Goal: Communication & Community: Answer question/provide support

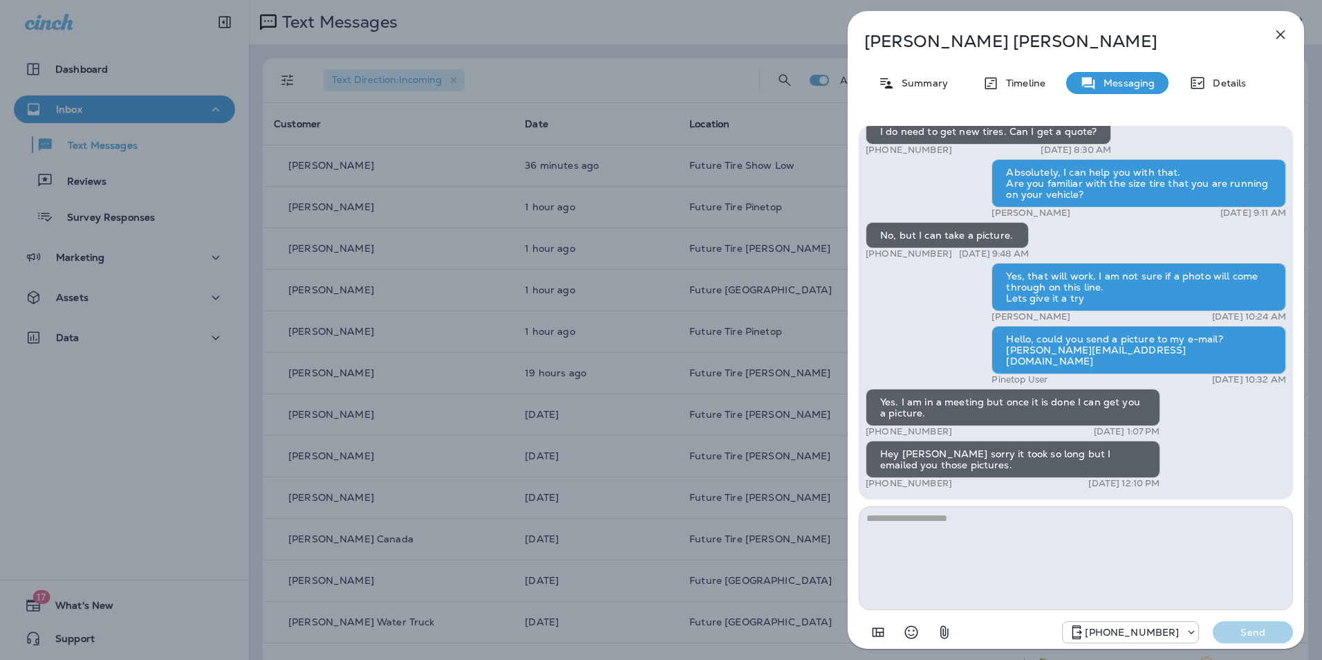
click at [1277, 32] on icon "button" at bounding box center [1281, 34] width 9 height 9
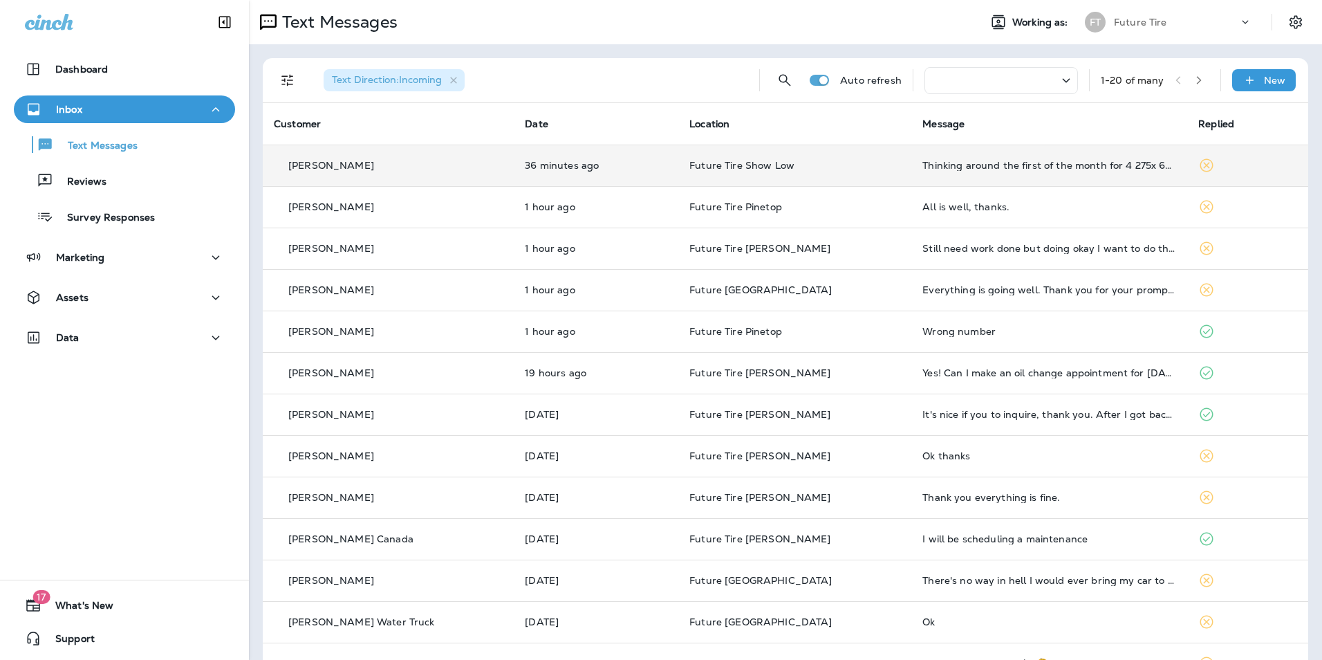
click at [1027, 167] on div "Thinking around the first of the month for 4 275x 60r20" at bounding box center [1050, 165] width 254 height 11
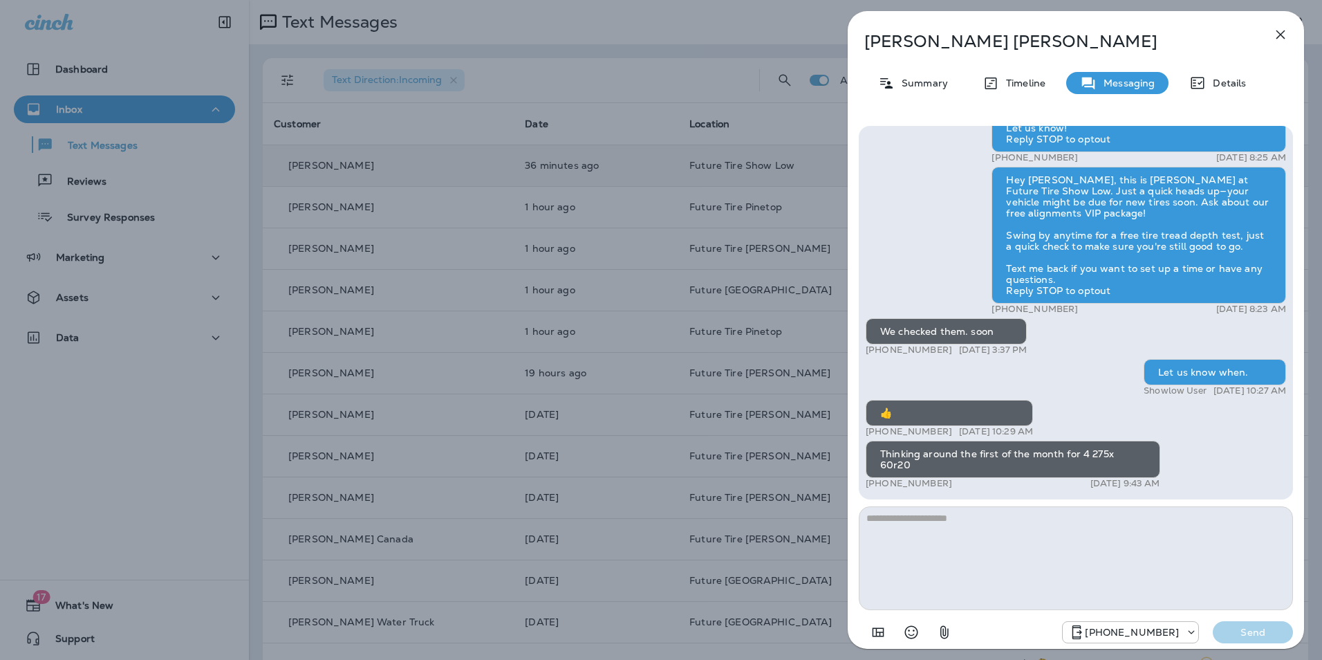
click at [926, 517] on textarea at bounding box center [1076, 558] width 434 height 104
type textarea "**********"
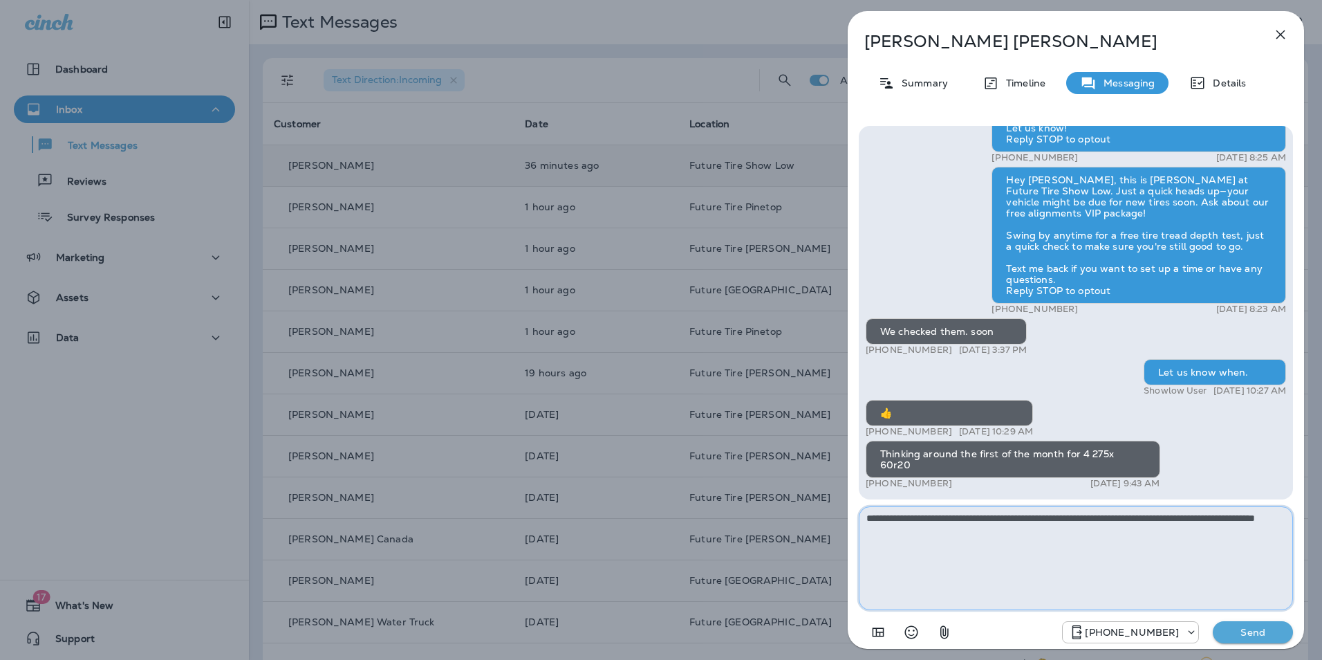
drag, startPoint x: 923, startPoint y: 532, endPoint x: 865, endPoint y: 518, distance: 59.7
click at [865, 518] on textarea "**********" at bounding box center [1076, 558] width 434 height 104
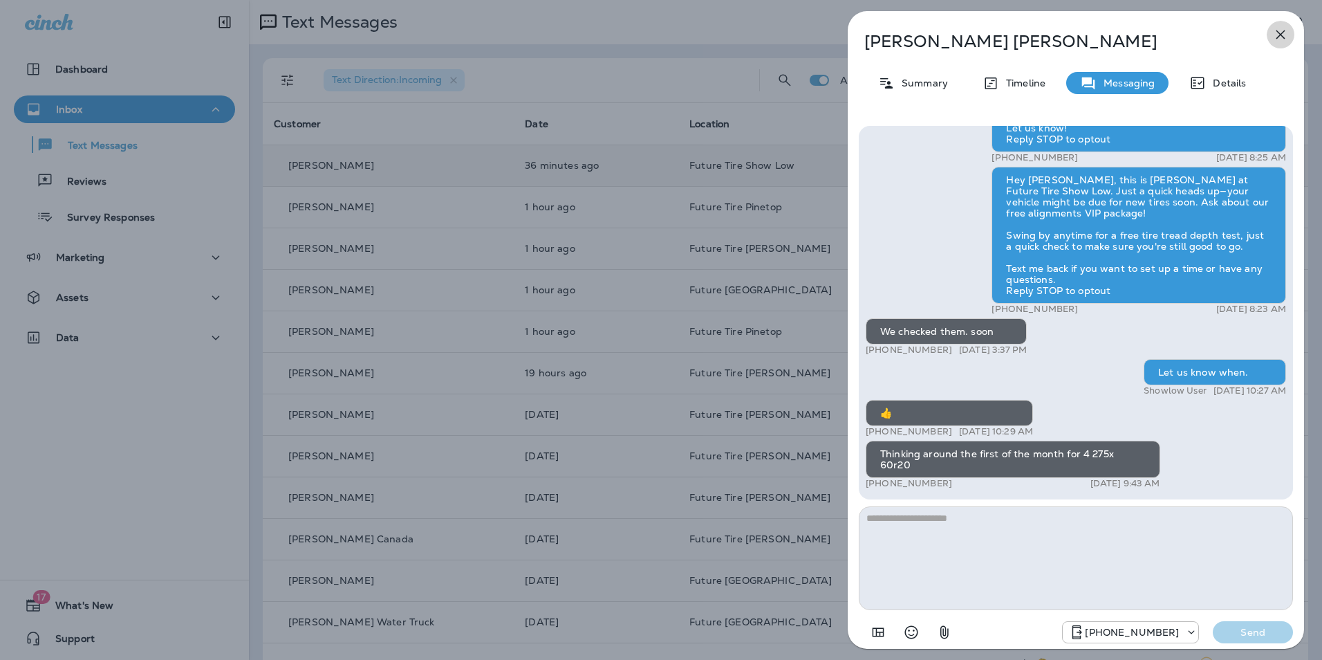
click at [1284, 35] on icon "button" at bounding box center [1281, 34] width 17 height 17
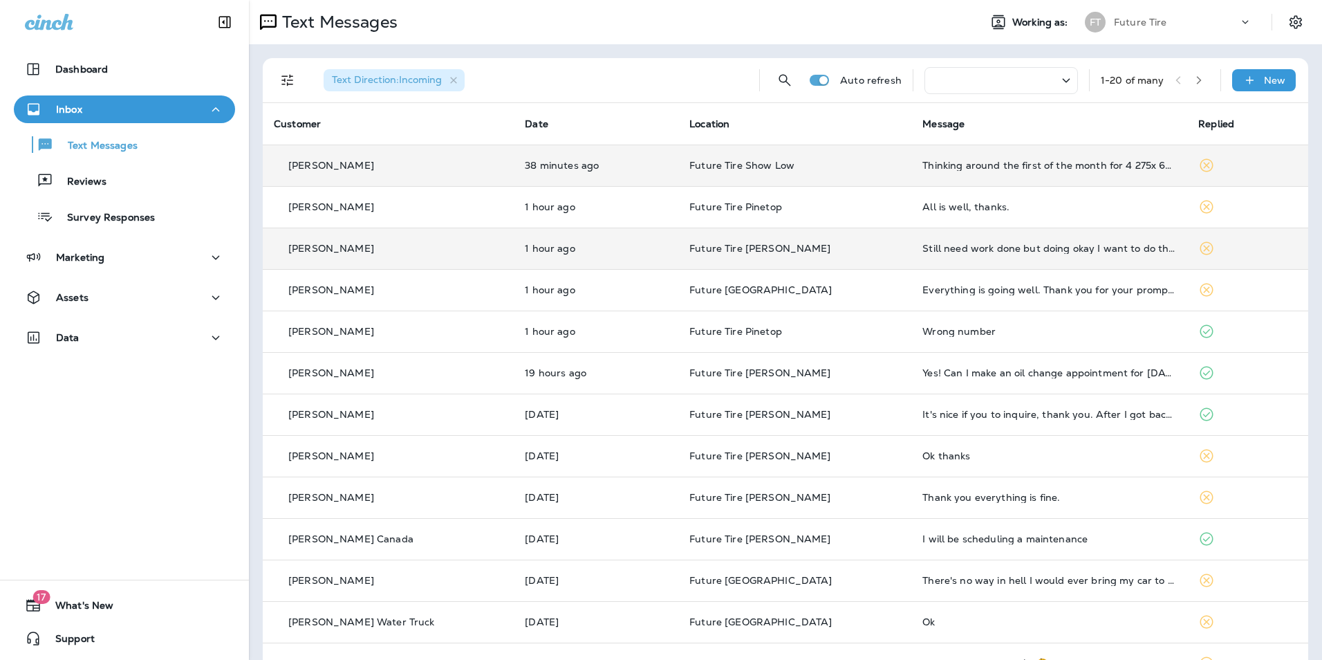
click at [1060, 258] on td "Still need work done but doing okay I want to do the front brakes in October" at bounding box center [1050, 248] width 276 height 41
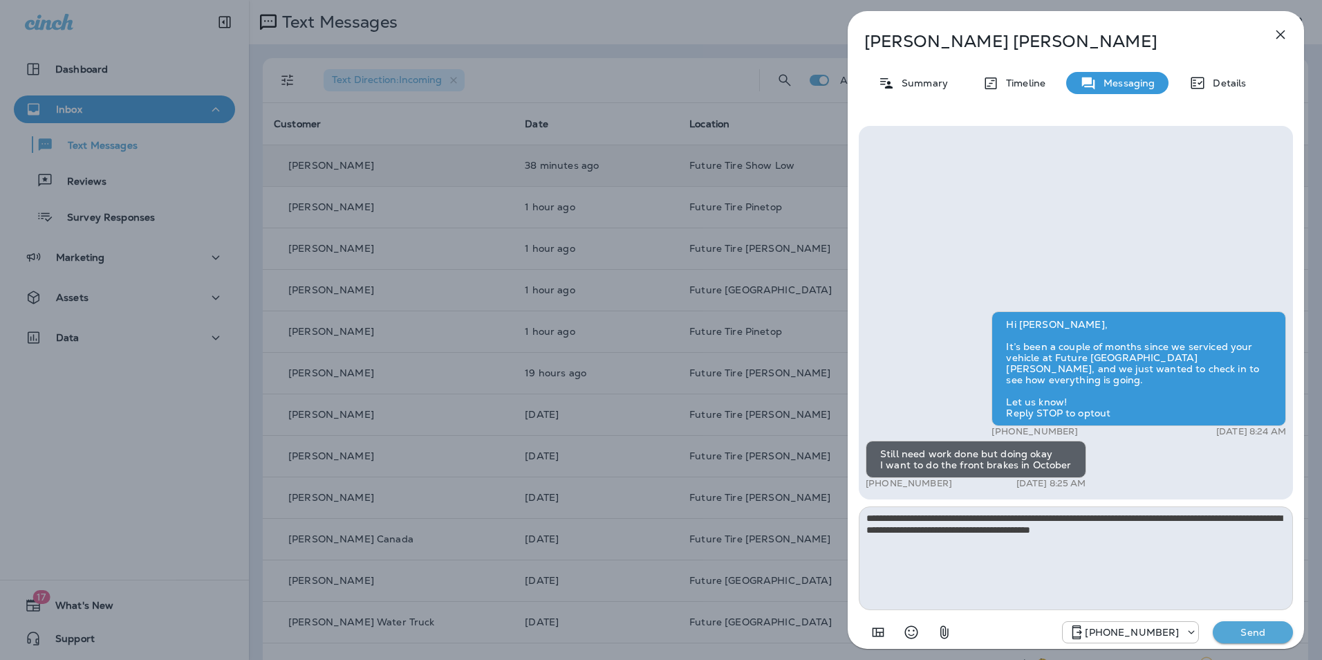
type textarea "**********"
click at [1251, 634] on p "Send" at bounding box center [1253, 632] width 58 height 12
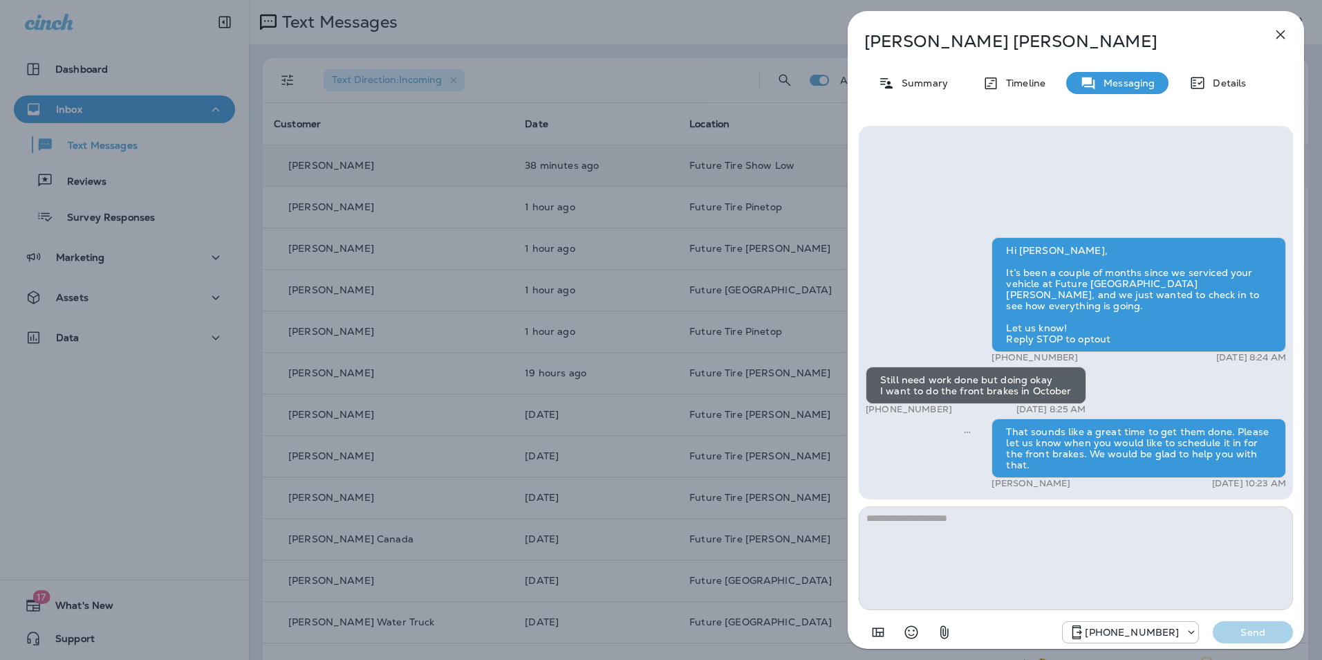
click at [1282, 34] on icon "button" at bounding box center [1281, 34] width 9 height 9
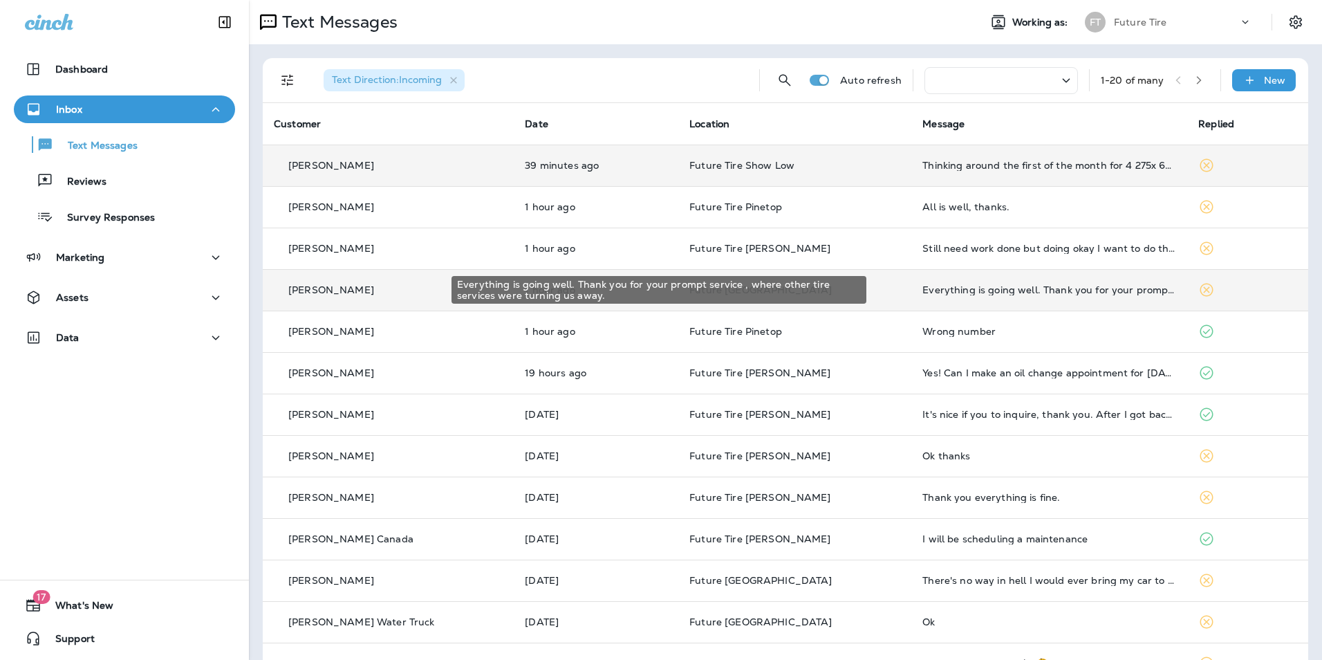
click at [1062, 288] on div "Everything is going well. Thank you for your prompt service , where other tire …" at bounding box center [1050, 289] width 254 height 11
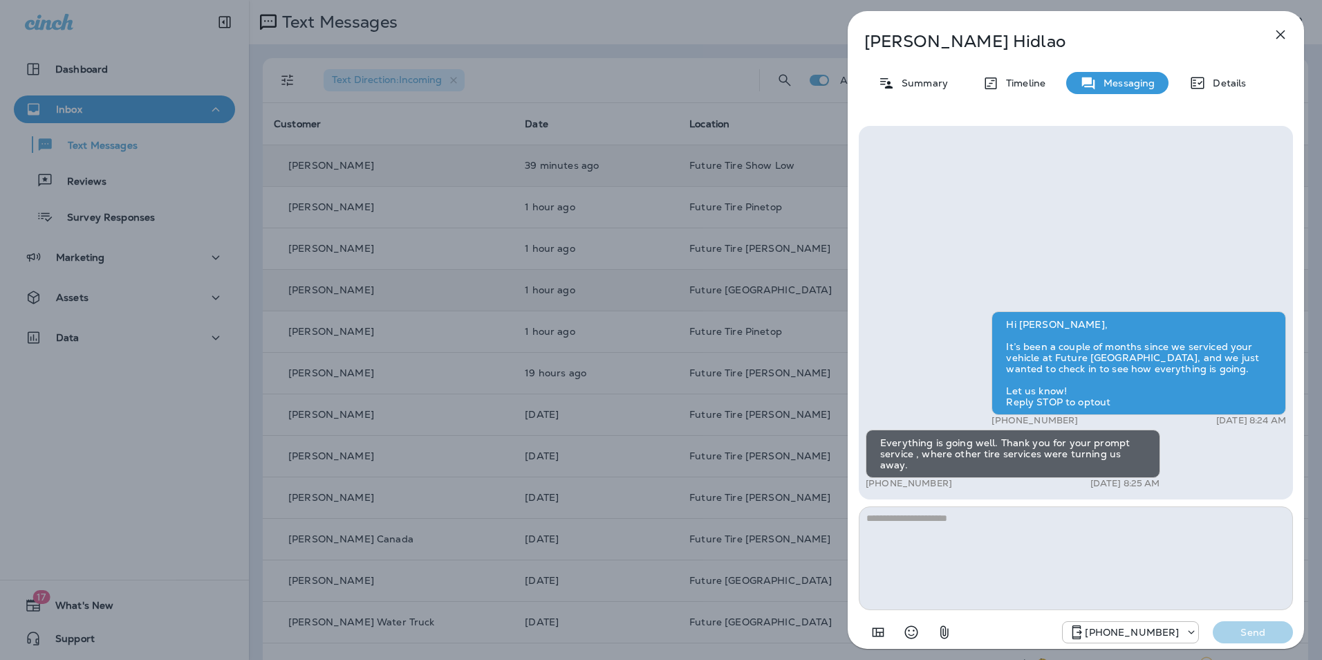
click at [885, 519] on textarea at bounding box center [1076, 558] width 434 height 104
type textarea "**********"
click at [1236, 633] on p "Send" at bounding box center [1253, 632] width 58 height 12
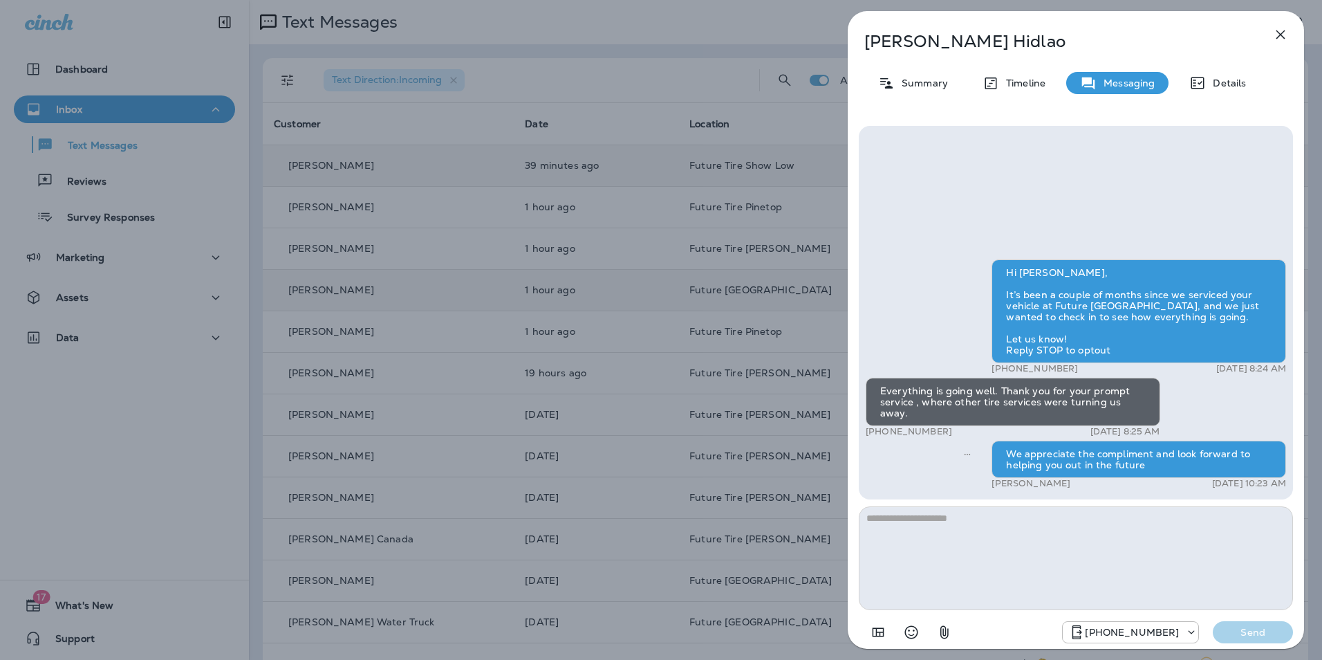
click at [1284, 36] on icon "button" at bounding box center [1281, 34] width 17 height 17
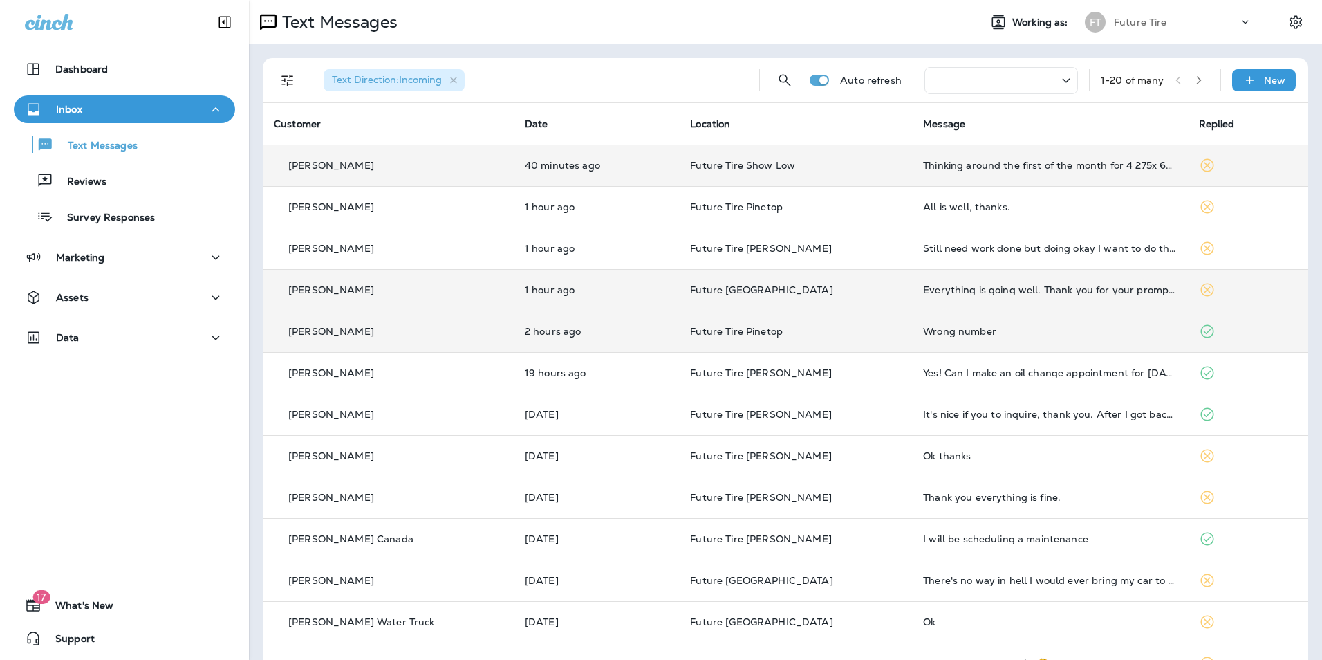
click at [1073, 341] on td "Wrong number" at bounding box center [1049, 331] width 275 height 41
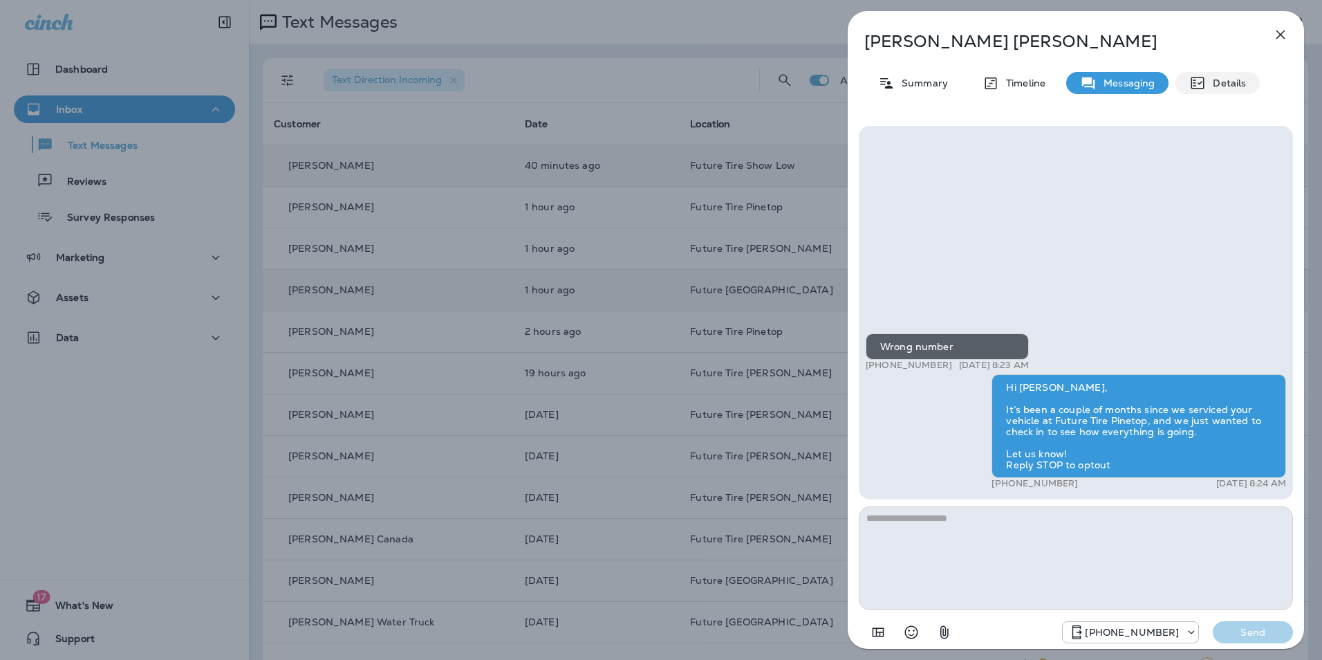
click at [1222, 82] on p "Details" at bounding box center [1226, 82] width 40 height 11
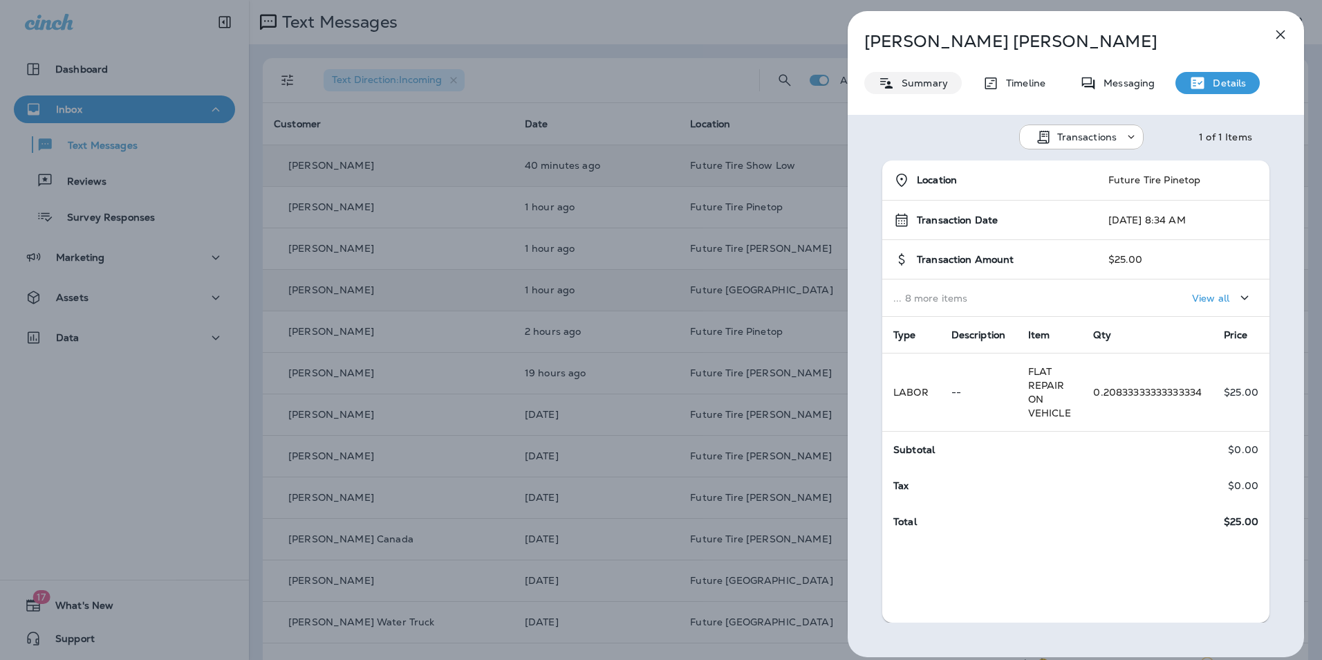
click at [930, 80] on p "Summary" at bounding box center [921, 82] width 53 height 11
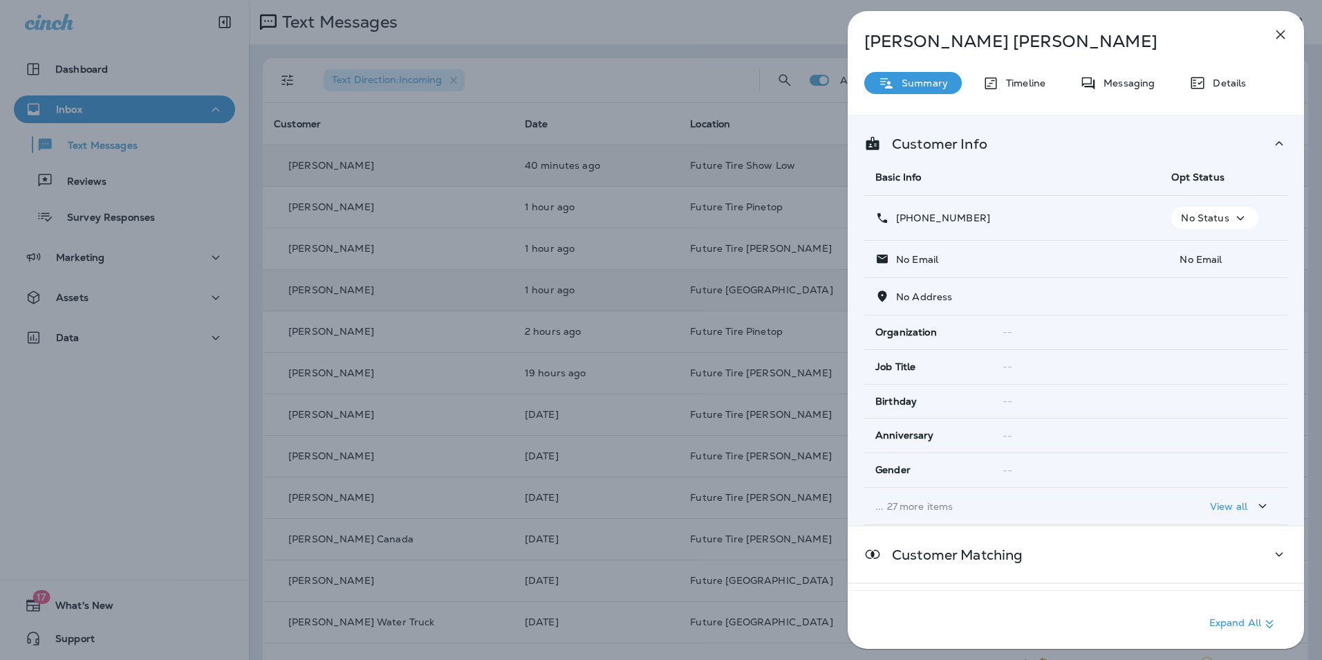
click at [1239, 217] on icon "button" at bounding box center [1240, 218] width 17 height 17
click at [1229, 249] on button "Opt out" at bounding box center [1211, 250] width 99 height 33
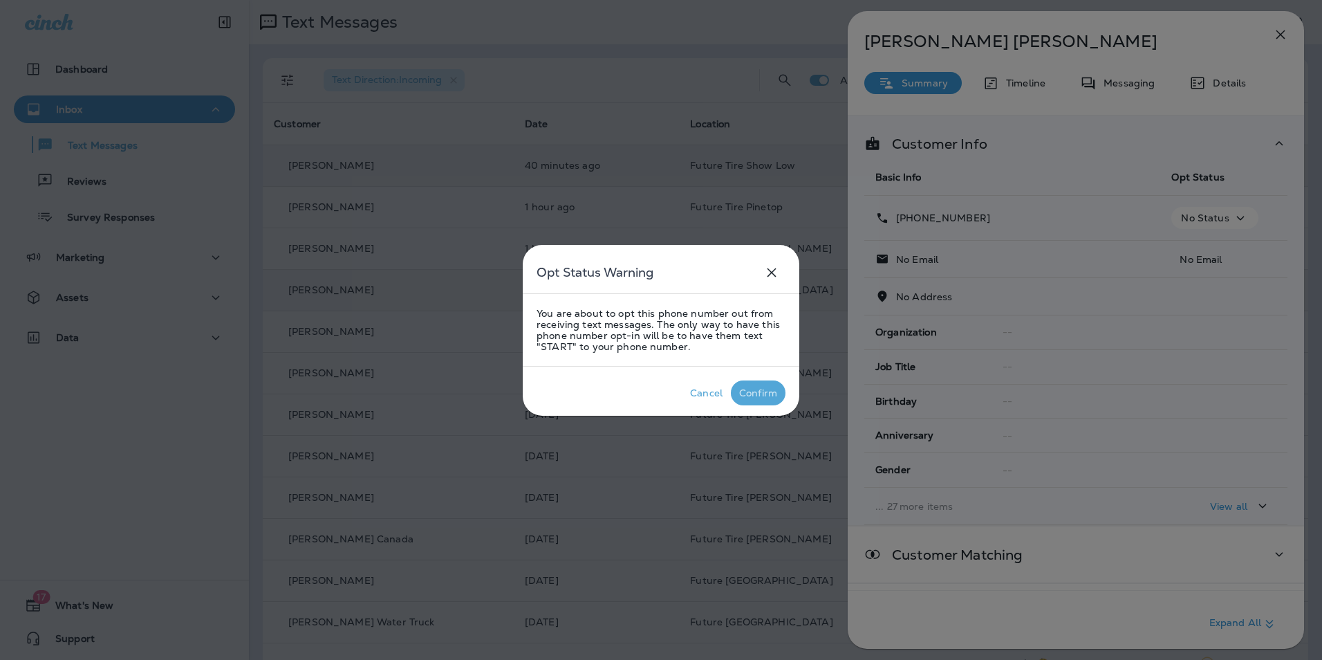
click at [765, 393] on div "Confirm" at bounding box center [758, 392] width 38 height 11
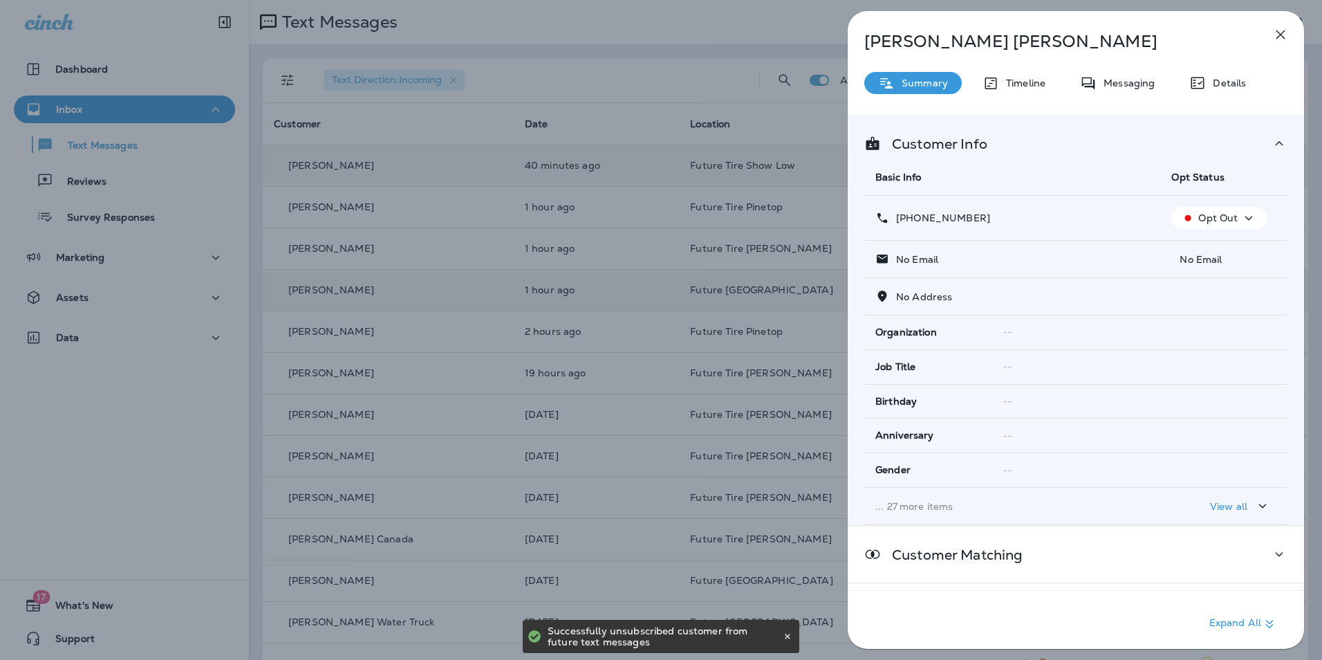
click at [1282, 35] on icon "button" at bounding box center [1281, 34] width 9 height 9
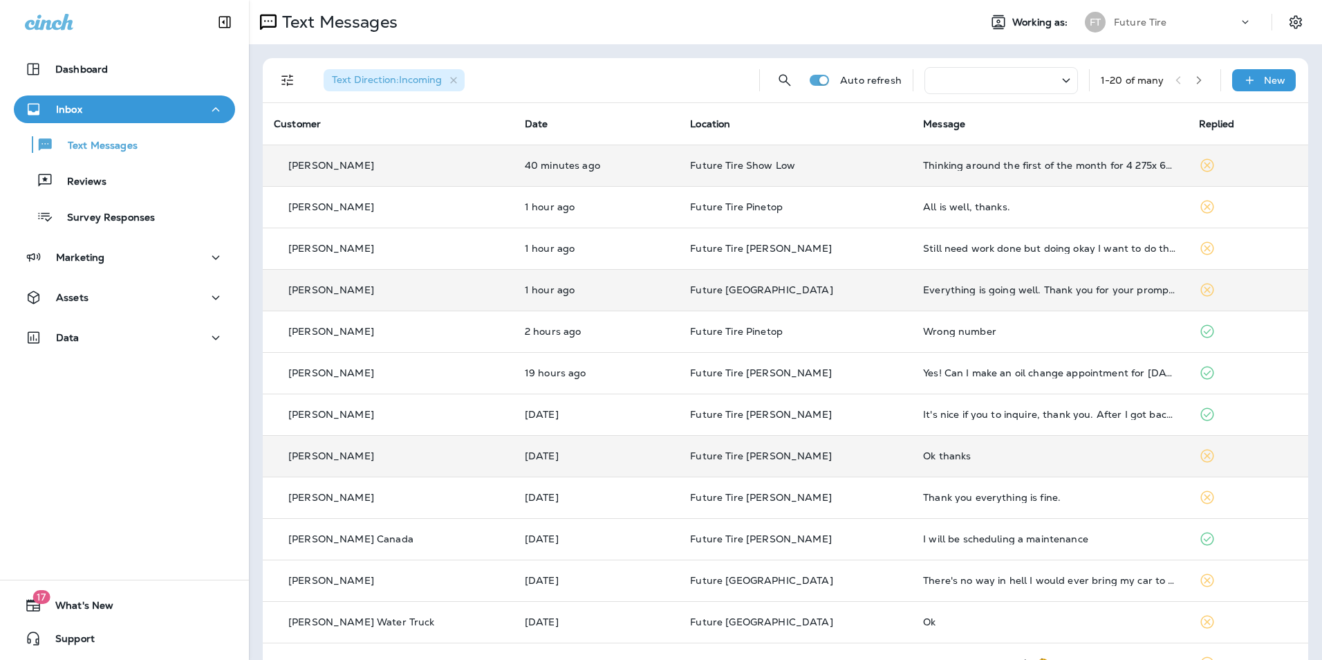
click at [1024, 455] on div "Ok thanks" at bounding box center [1049, 455] width 253 height 11
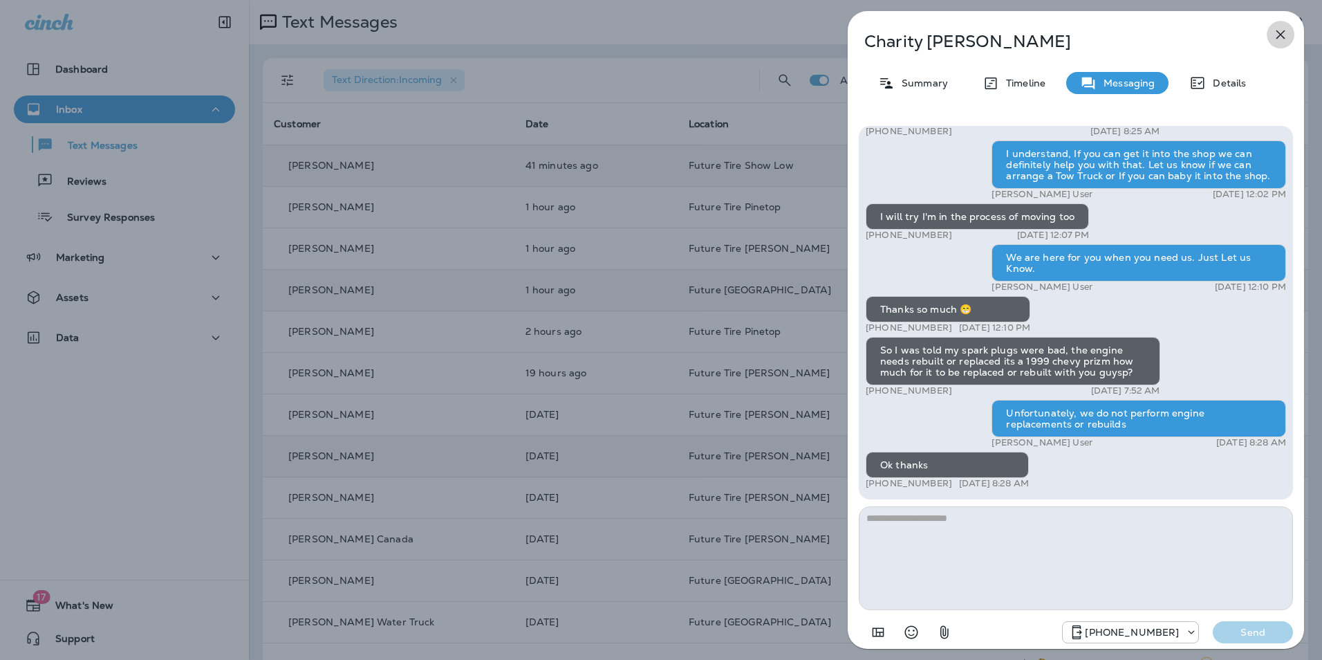
click at [1283, 37] on icon "button" at bounding box center [1281, 34] width 9 height 9
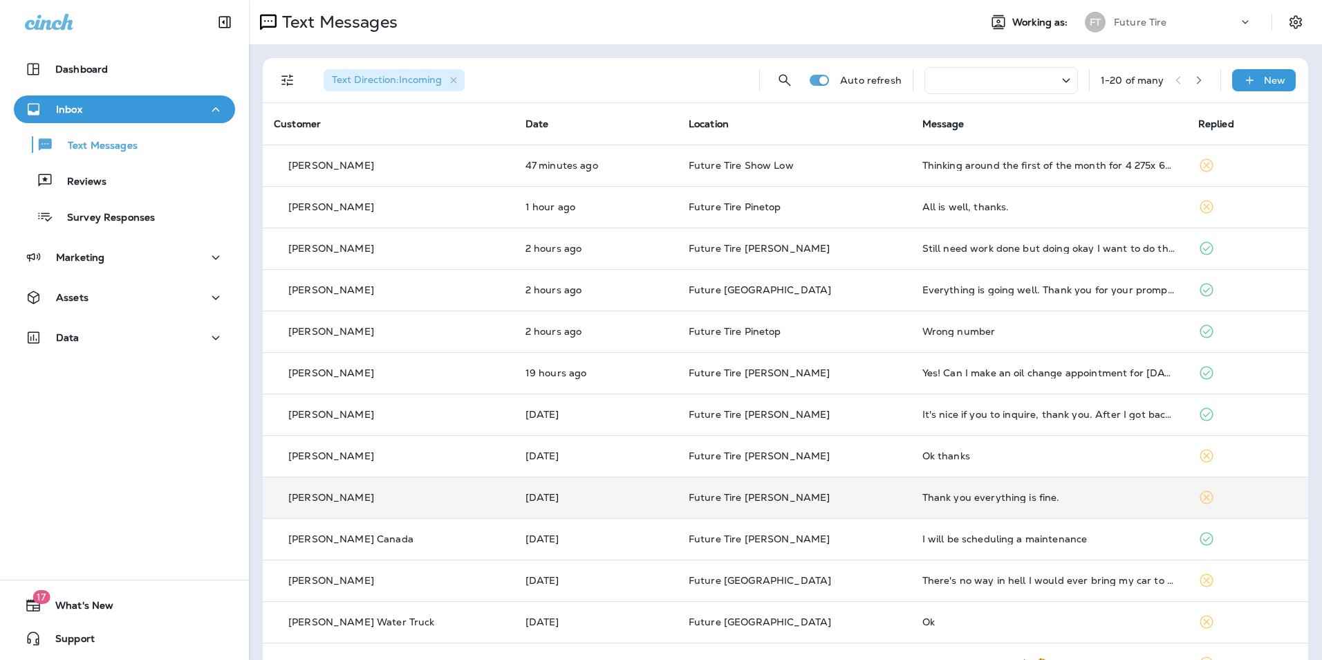
click at [1107, 493] on div "Thank you everything is fine." at bounding box center [1050, 497] width 254 height 11
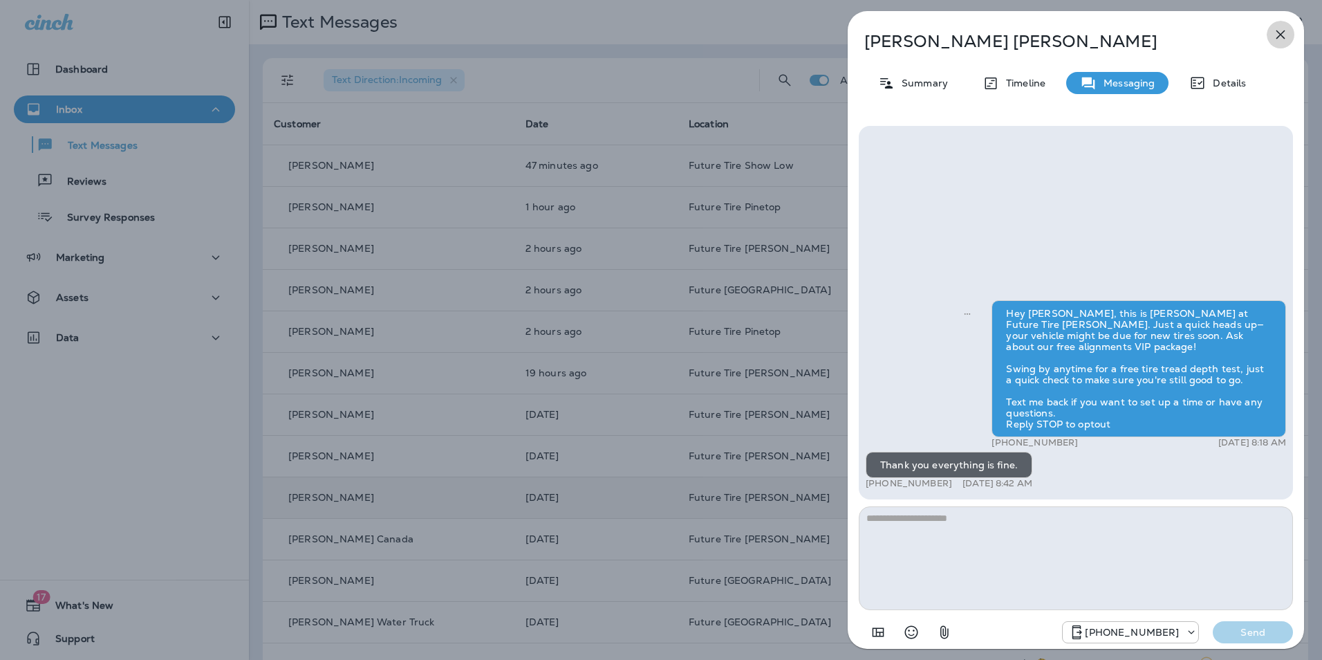
click at [1277, 36] on icon "button" at bounding box center [1281, 34] width 17 height 17
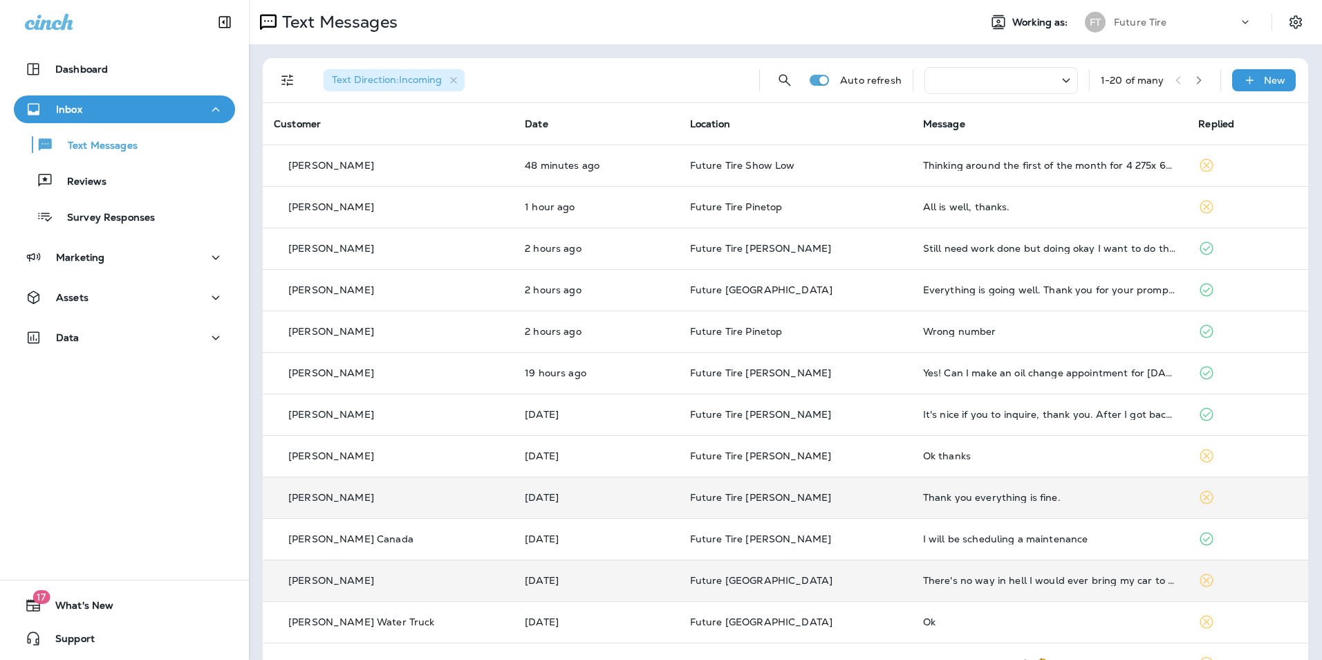
click at [1220, 575] on td at bounding box center [1247, 580] width 121 height 41
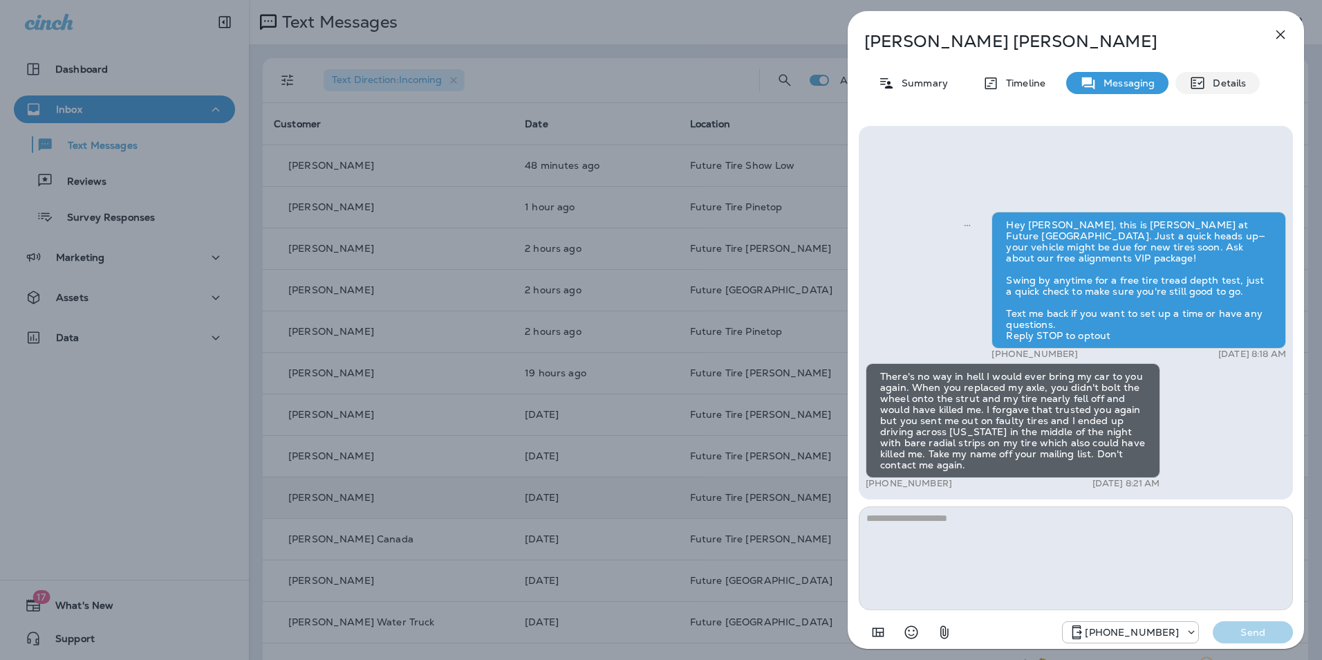
click at [1229, 83] on p "Details" at bounding box center [1226, 82] width 40 height 11
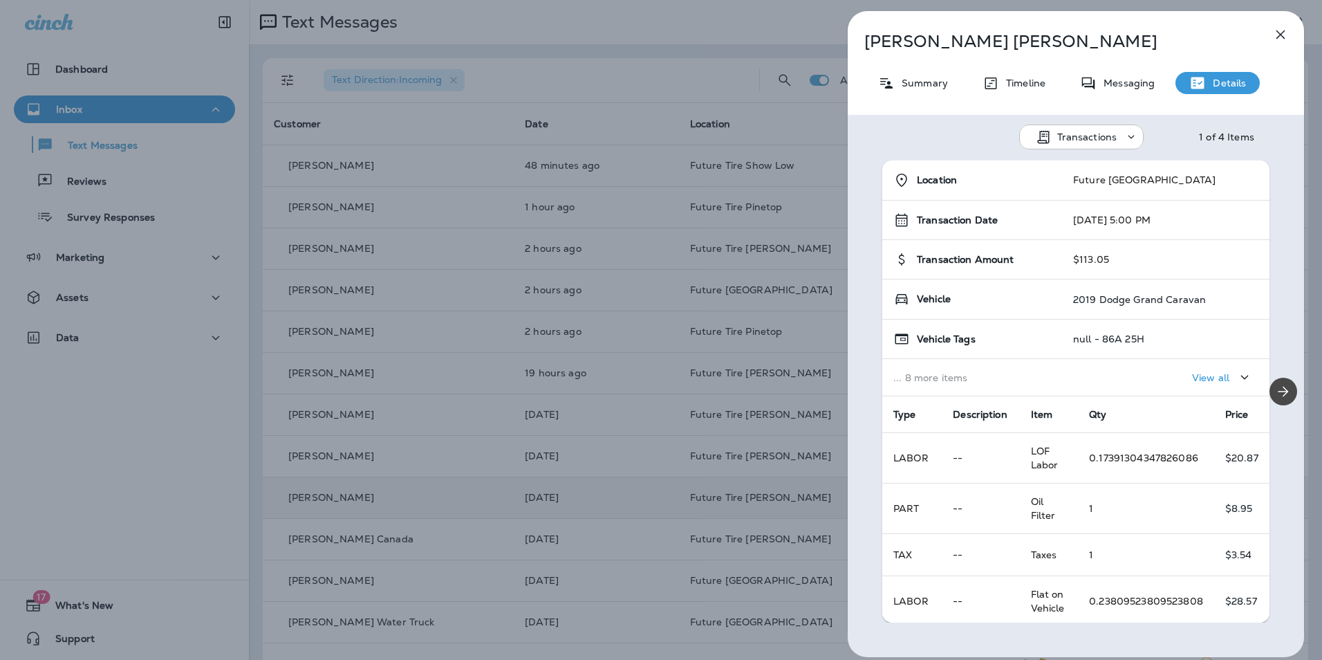
click at [1280, 39] on icon "button" at bounding box center [1281, 34] width 17 height 17
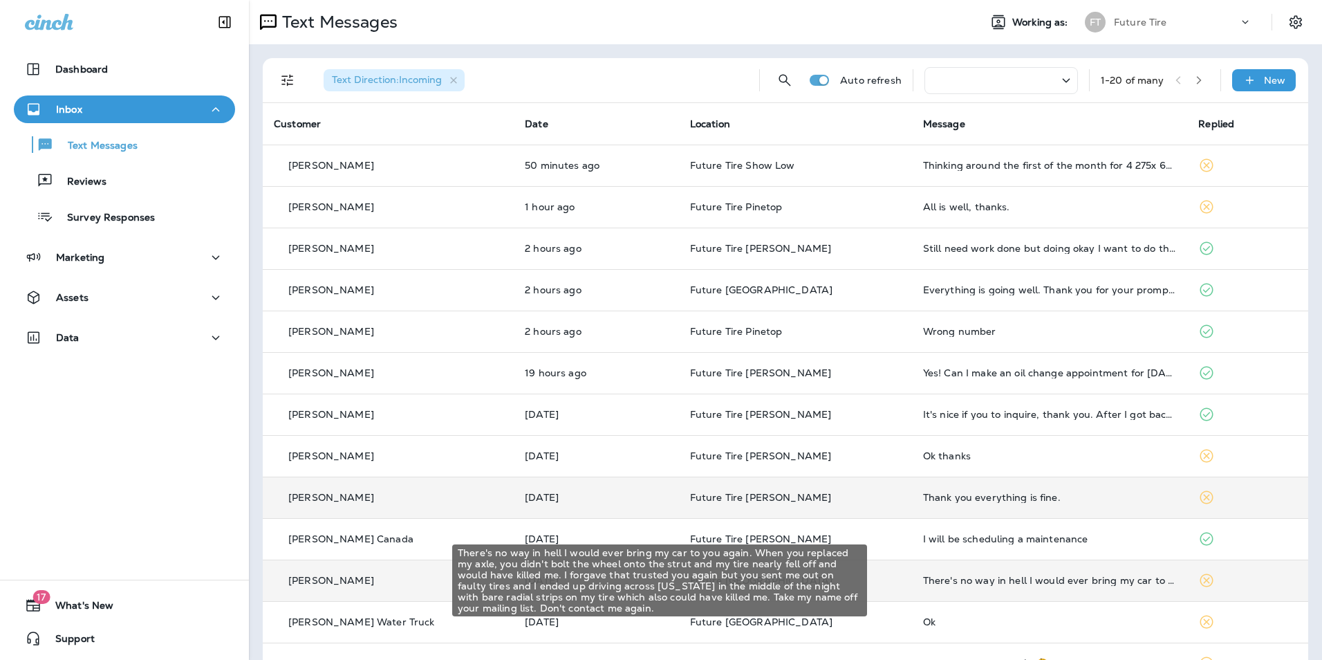
click at [960, 575] on div "There's no way in hell I would ever bring my car to you again. When you replace…" at bounding box center [1050, 580] width 254 height 11
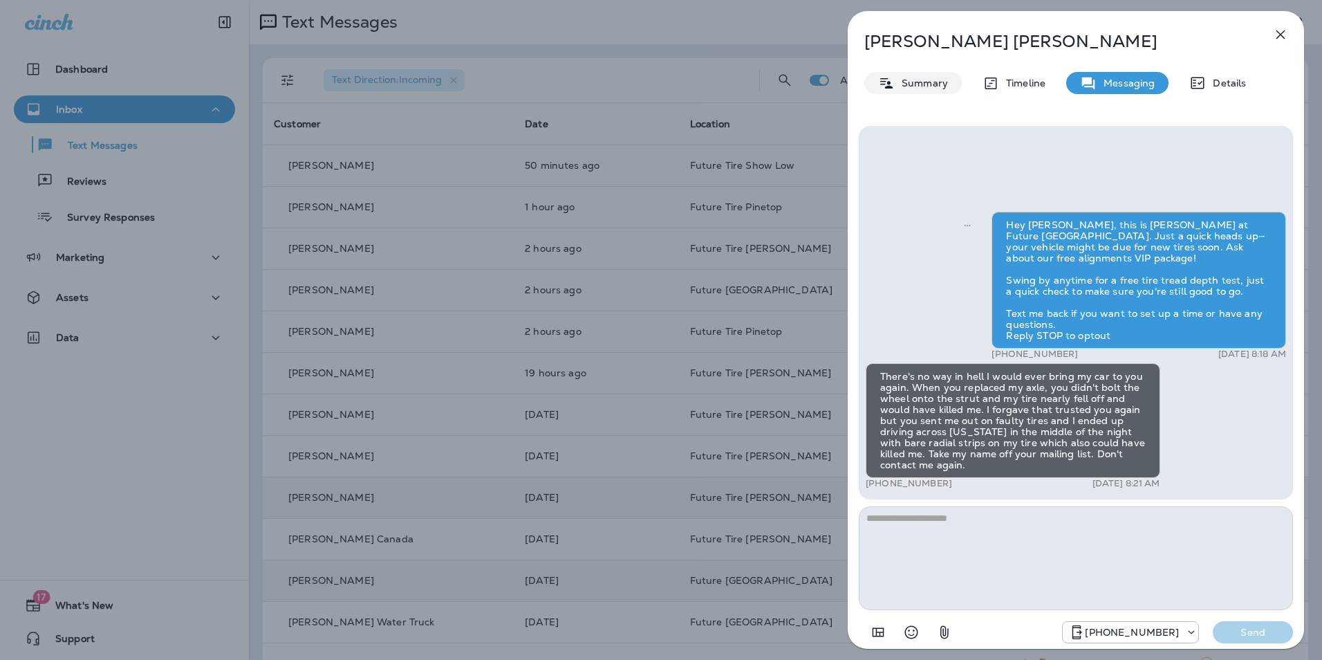
click at [927, 81] on p "Summary" at bounding box center [921, 82] width 53 height 11
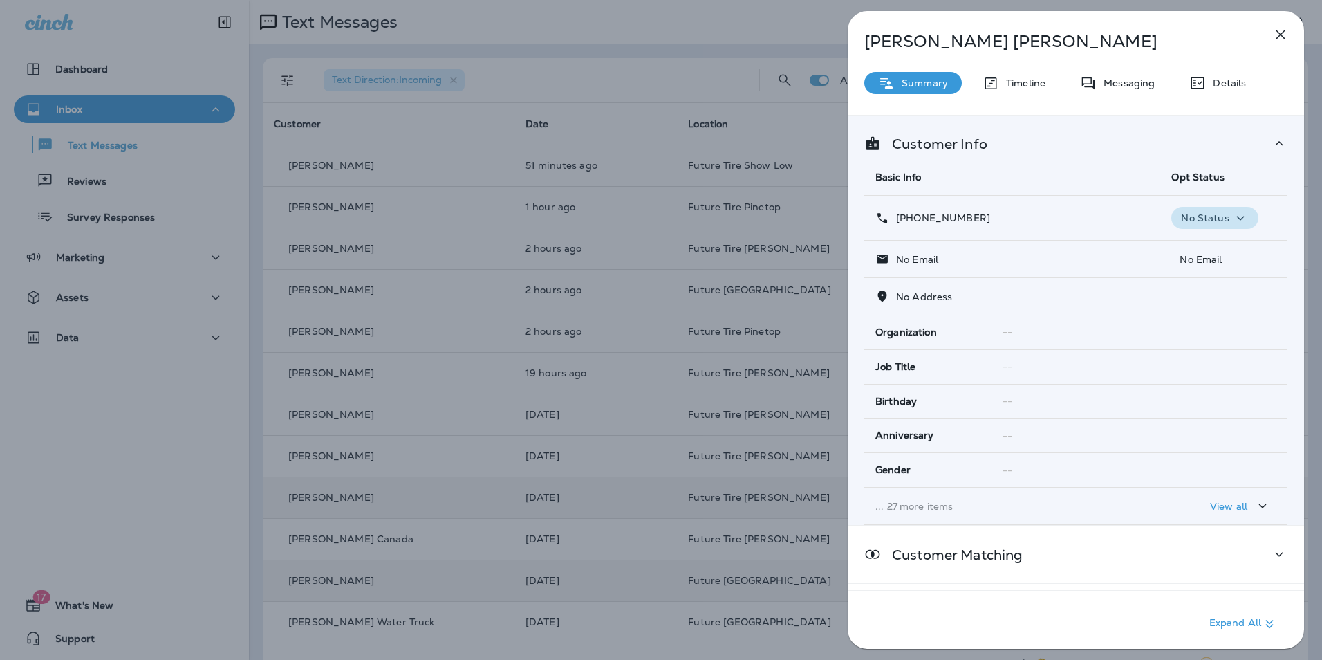
click at [1232, 219] on icon "button" at bounding box center [1240, 218] width 17 height 17
click at [1219, 248] on p "Opt out" at bounding box center [1205, 251] width 37 height 11
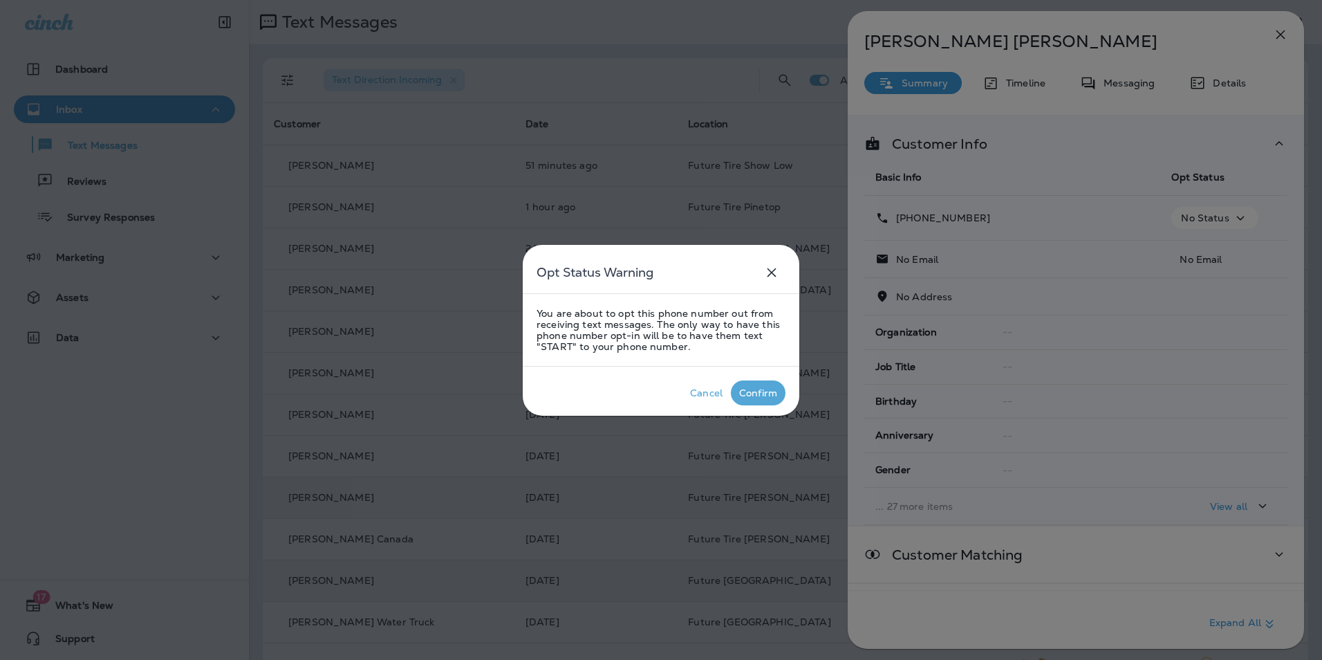
click at [770, 391] on div "Confirm" at bounding box center [758, 392] width 38 height 11
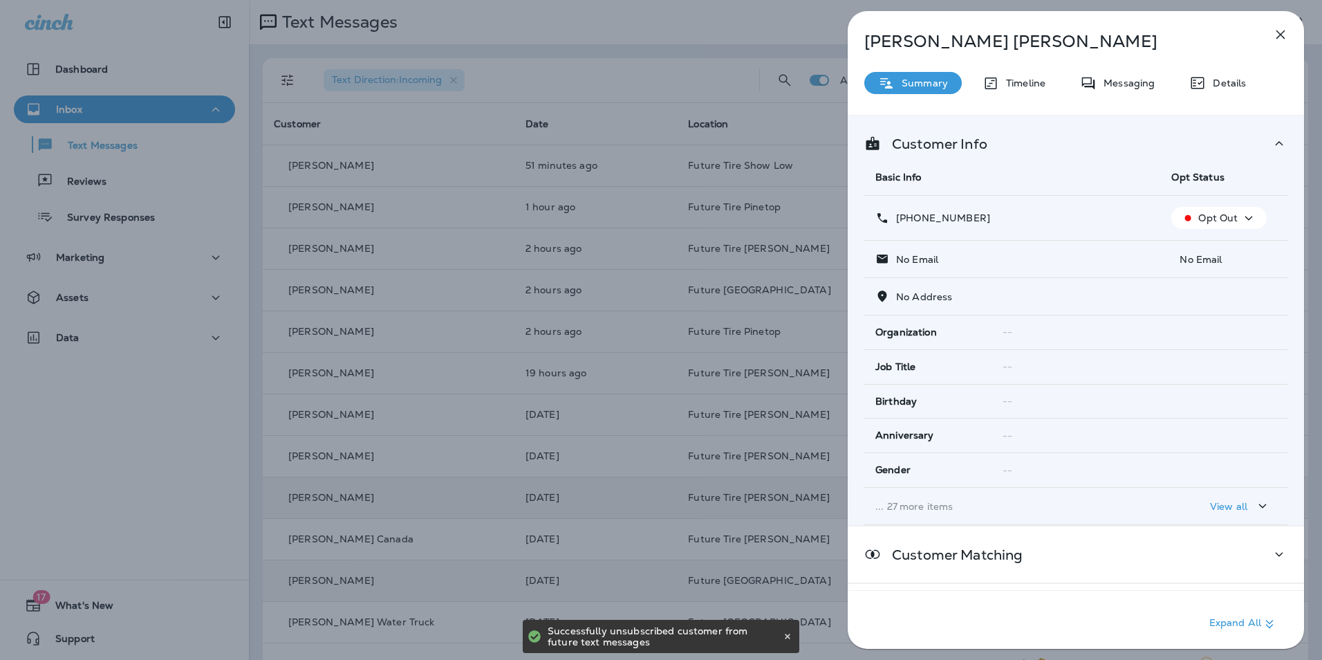
click at [1281, 31] on icon "button" at bounding box center [1281, 34] width 17 height 17
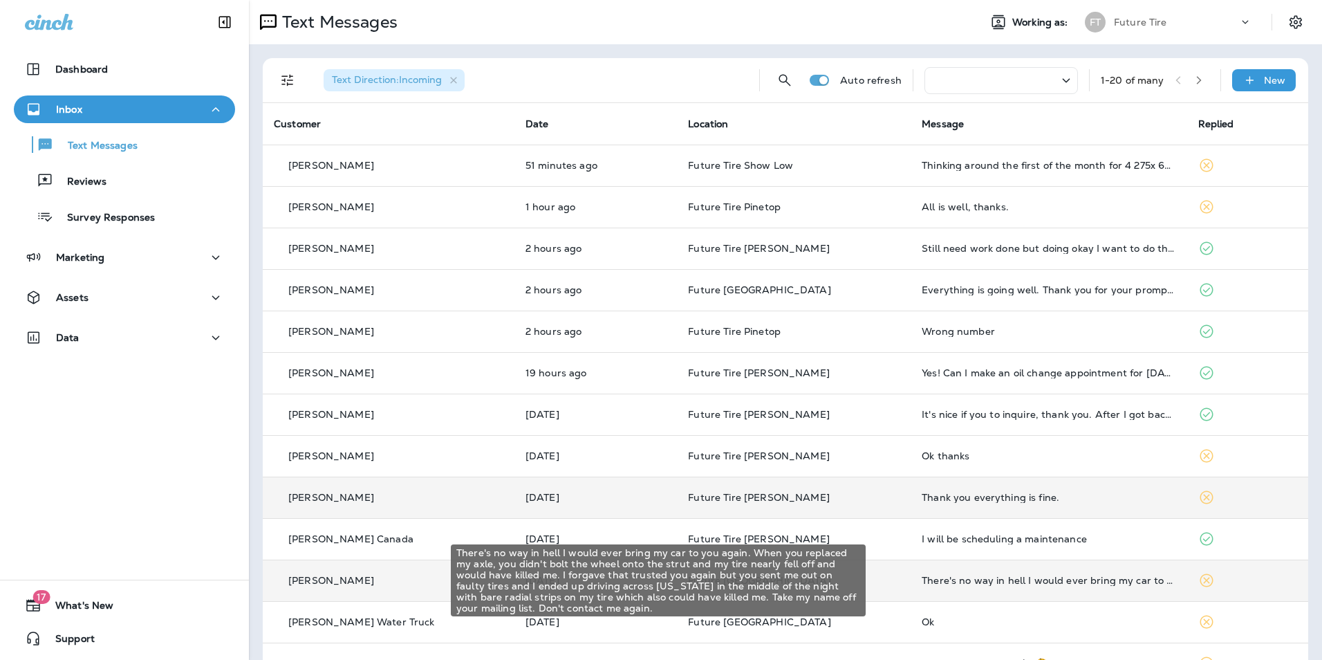
click at [1043, 577] on div "There's no way in hell I would ever bring my car to you again. When you replace…" at bounding box center [1049, 580] width 254 height 11
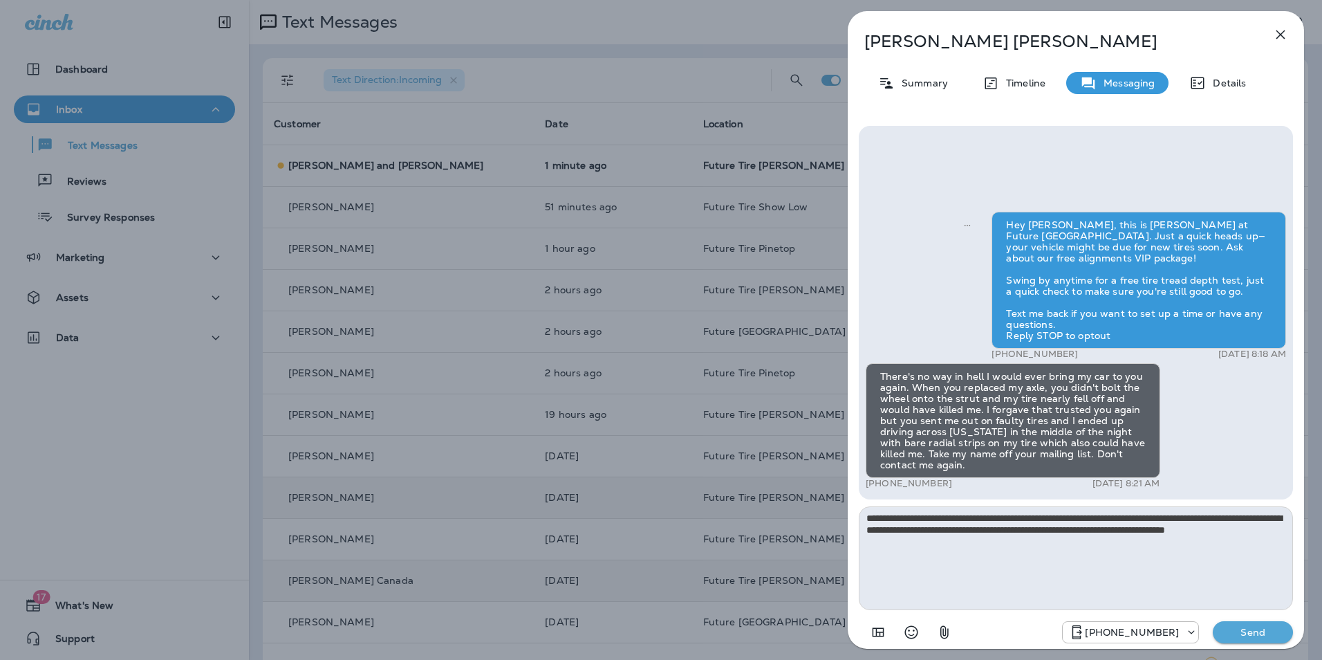
type textarea "**********"
click at [1242, 627] on p "Send" at bounding box center [1253, 632] width 58 height 12
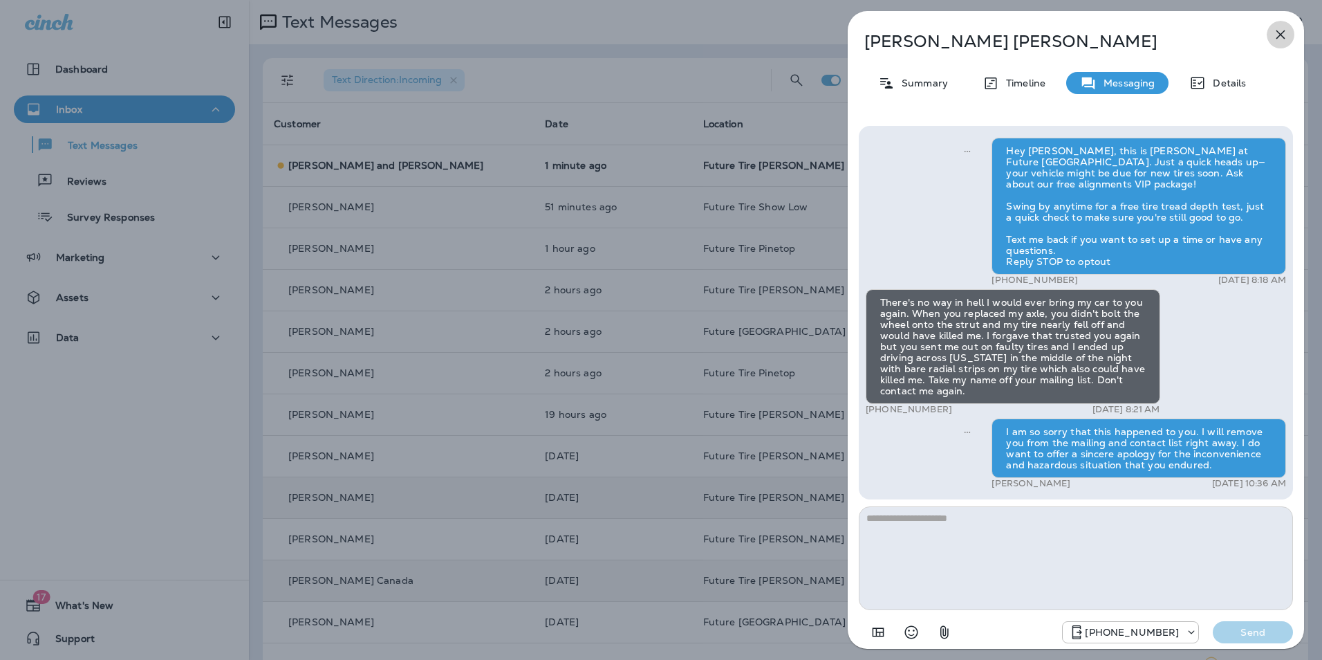
click at [1277, 33] on icon "button" at bounding box center [1281, 34] width 17 height 17
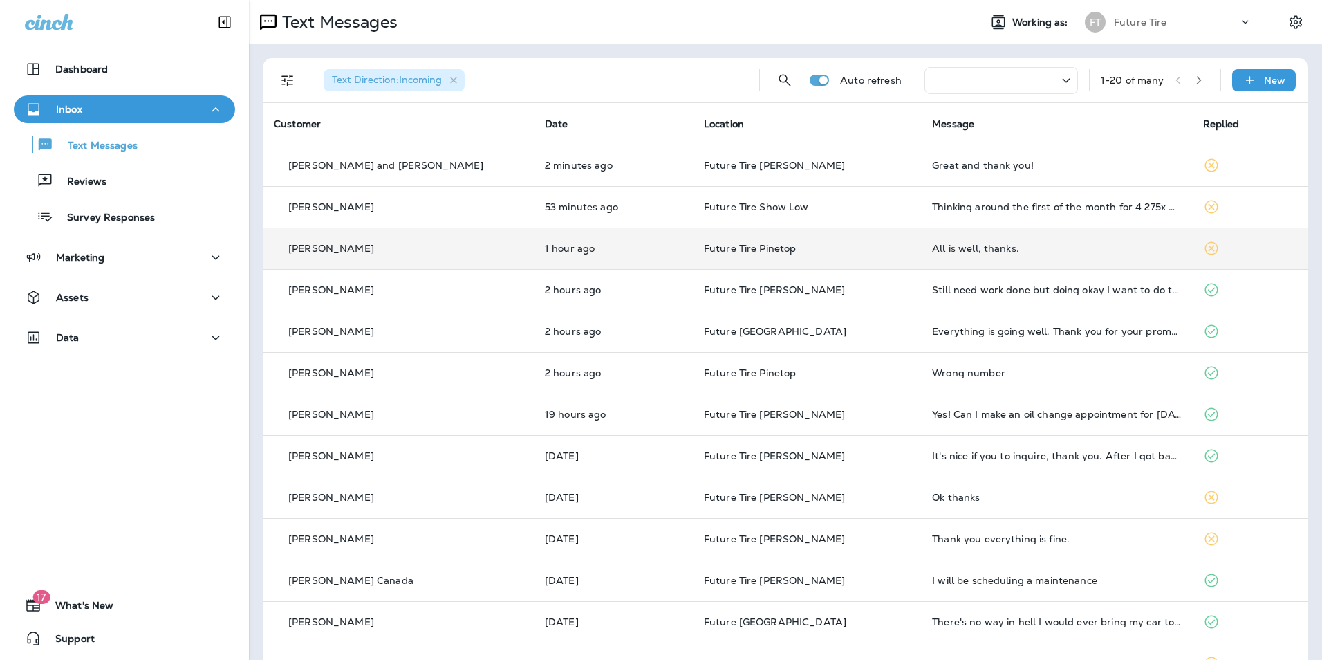
click at [1078, 241] on td "All is well, thanks." at bounding box center [1056, 248] width 271 height 41
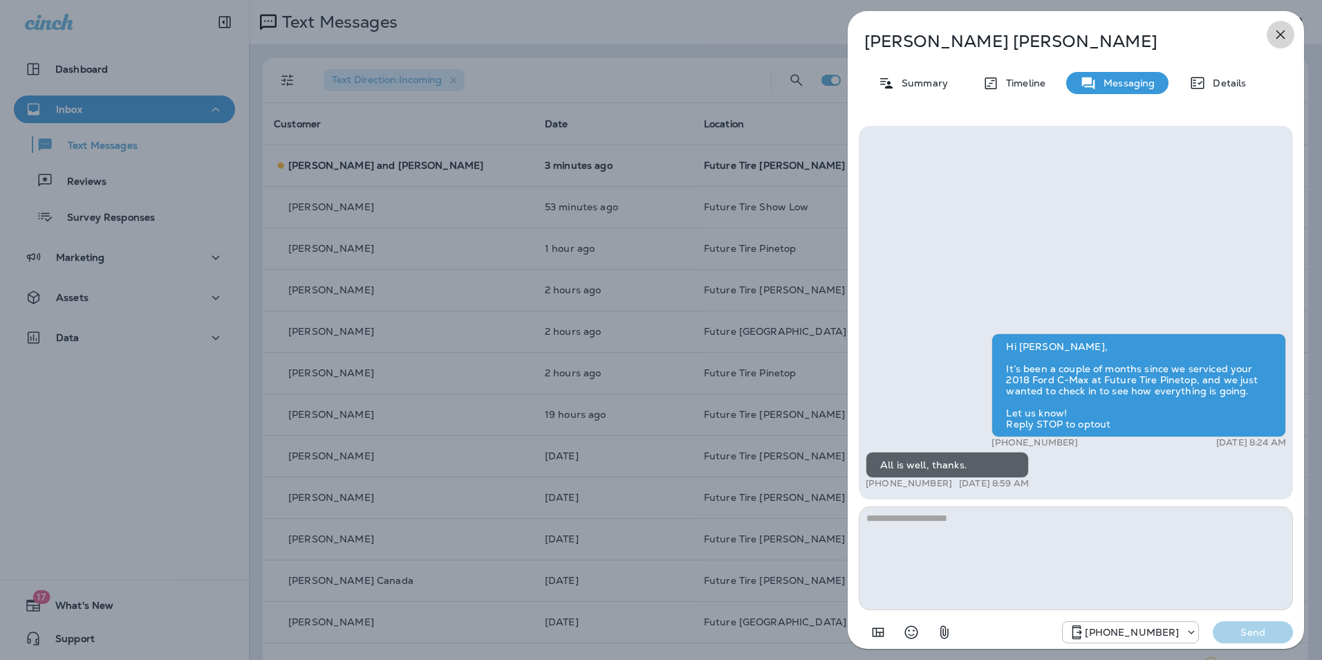
click at [1278, 30] on icon "button" at bounding box center [1281, 34] width 17 height 17
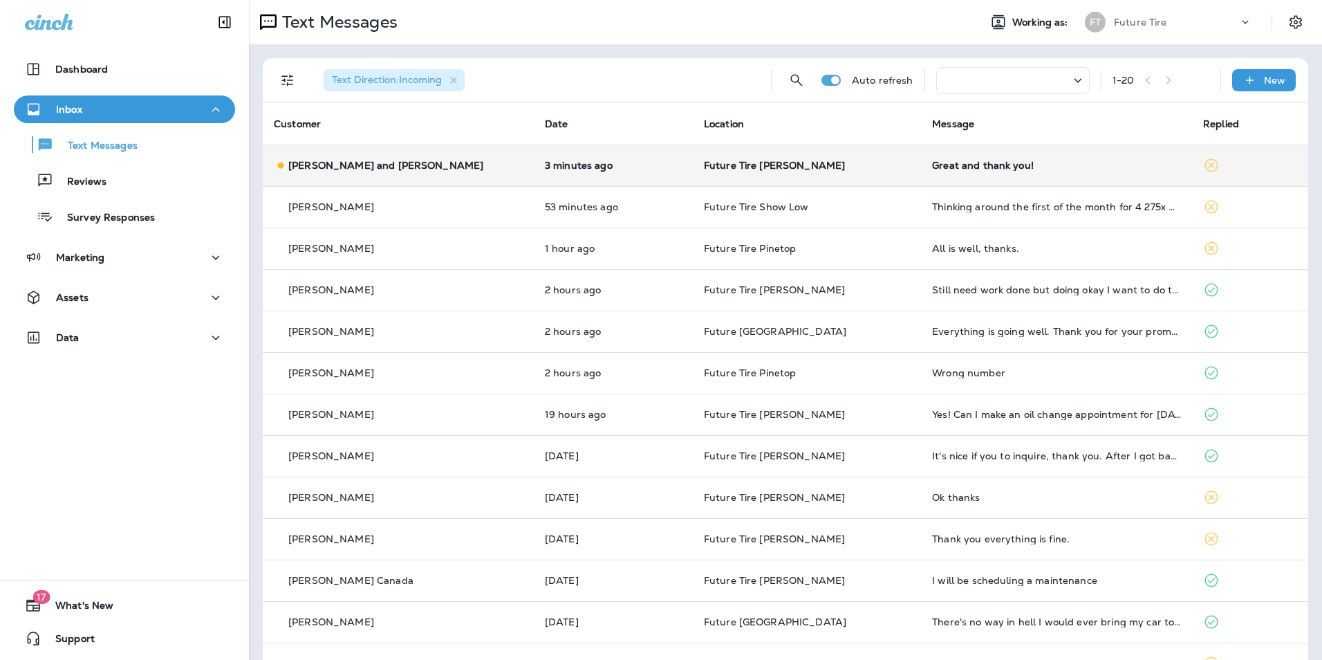
click at [822, 167] on p "Future Tire [PERSON_NAME]" at bounding box center [807, 165] width 206 height 11
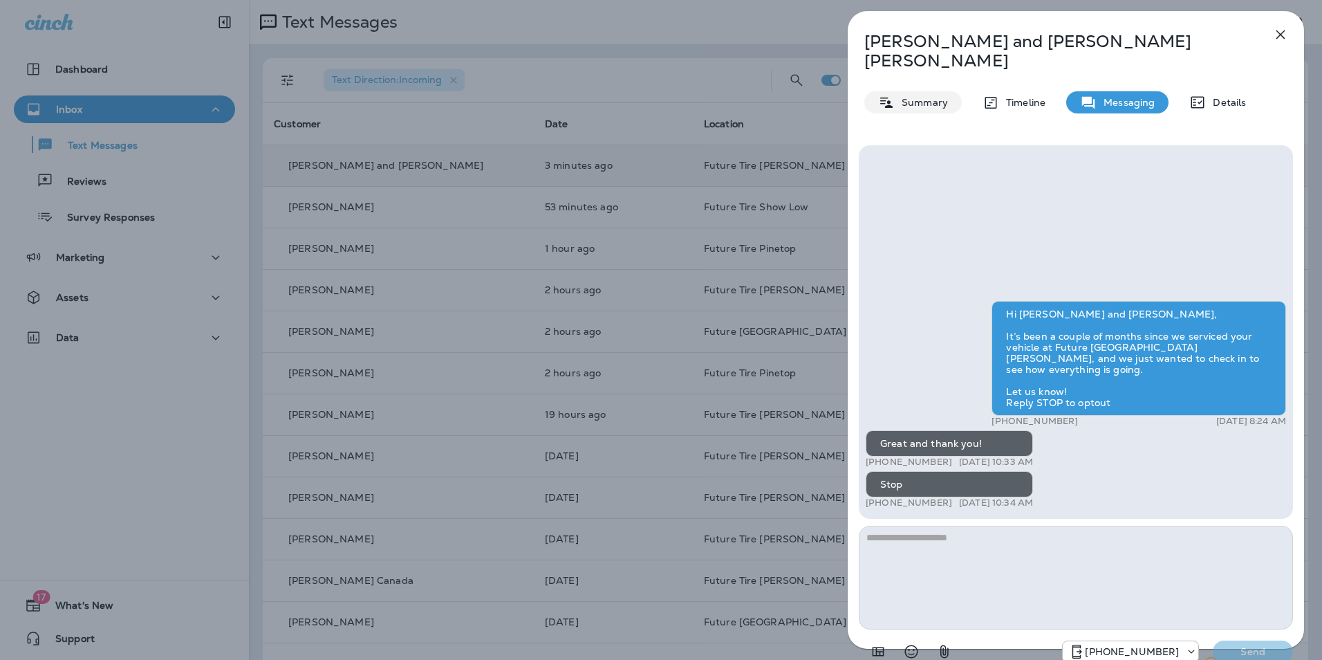
click at [916, 97] on p "Summary" at bounding box center [921, 102] width 53 height 11
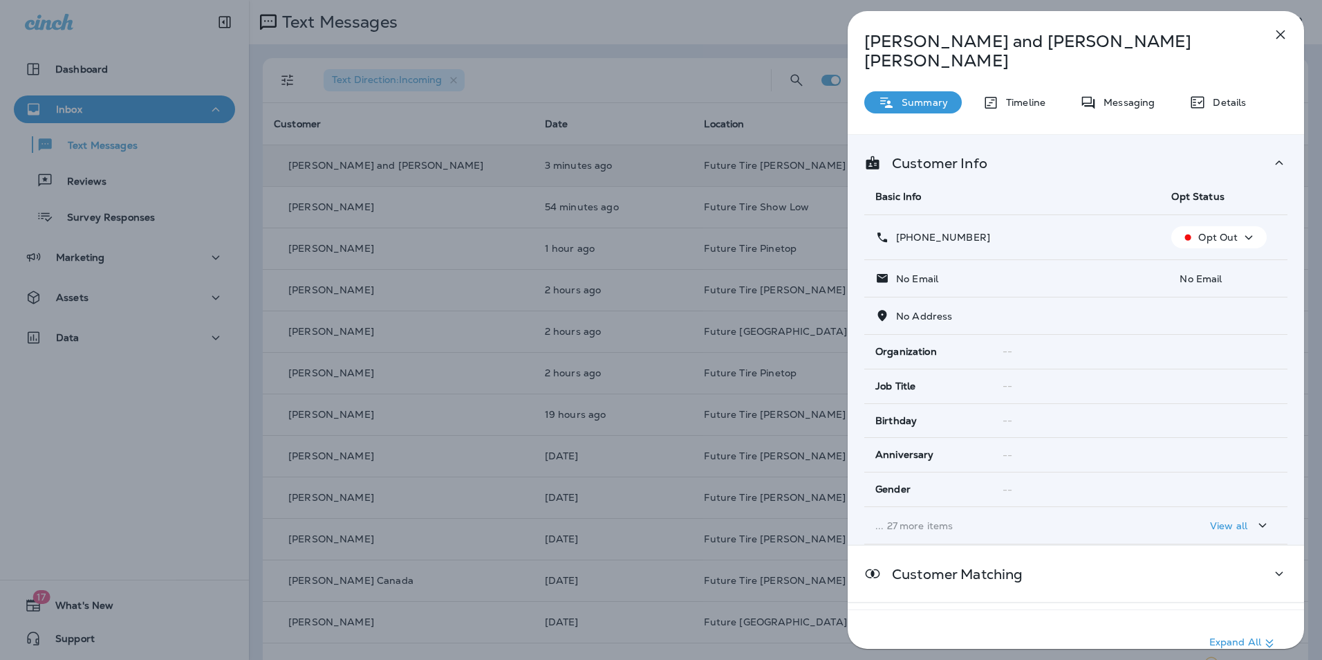
click at [1277, 30] on icon "button" at bounding box center [1281, 34] width 9 height 9
